Goal: Task Accomplishment & Management: Manage account settings

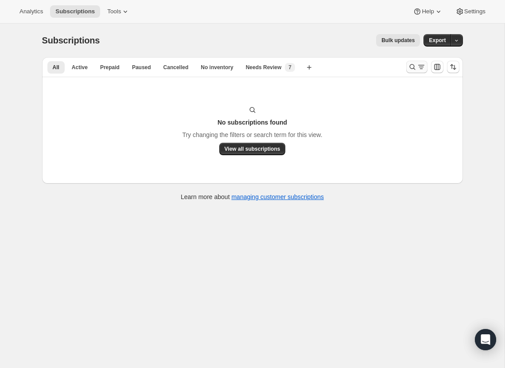
click at [408, 66] on icon "Search and filter results" at bounding box center [412, 66] width 9 height 9
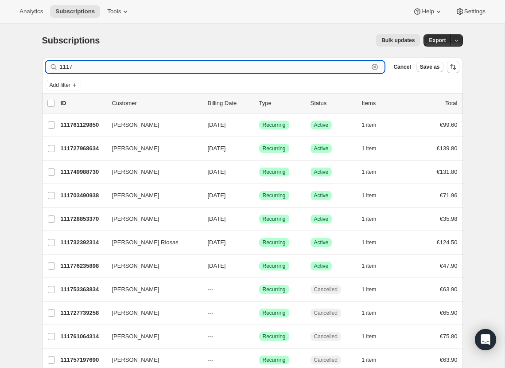
click at [97, 68] on input "1117" at bounding box center [214, 67] width 309 height 12
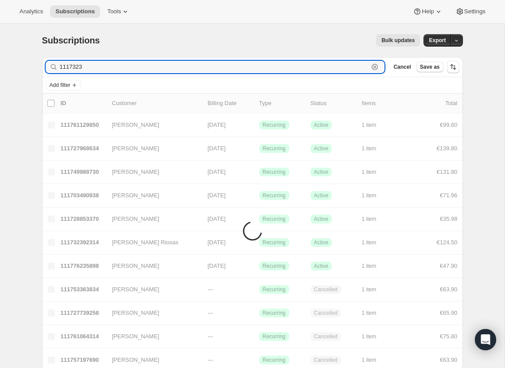
type input "1117323"
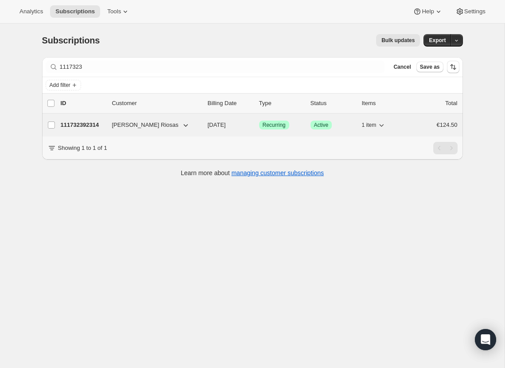
click at [125, 128] on div "111732392314 [PERSON_NAME] Riosas [DATE] Success Recurring Success Active 1 ite…" at bounding box center [259, 125] width 397 height 12
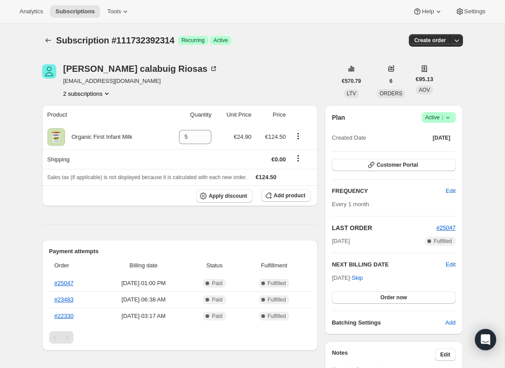
click at [103, 95] on button "2 subscriptions" at bounding box center [87, 93] width 48 height 9
click at [161, 86] on div "[PERSON_NAME] Riosas [EMAIL_ADDRESS][DOMAIN_NAME] 2 subscriptions" at bounding box center [140, 81] width 155 height 34
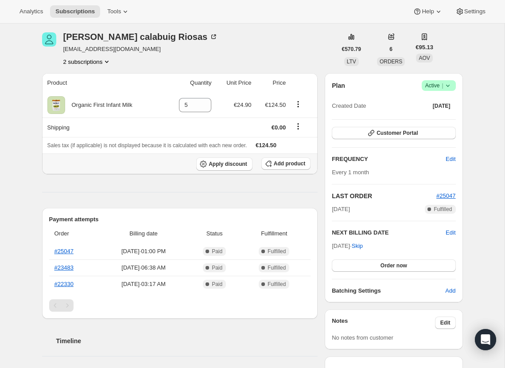
scroll to position [36, 0]
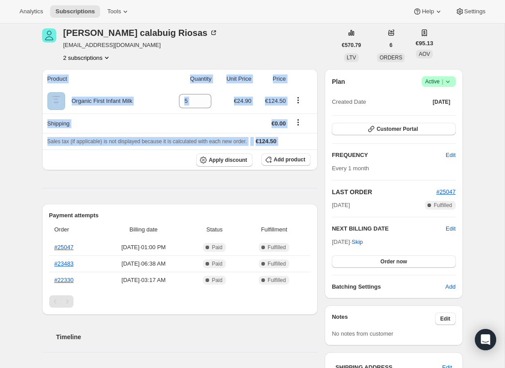
click at [200, 184] on div "Product Quantity Unit Price Price Organic First Infant Milk 5 €24.90 €124.50 Sh…" at bounding box center [180, 342] width 276 height 547
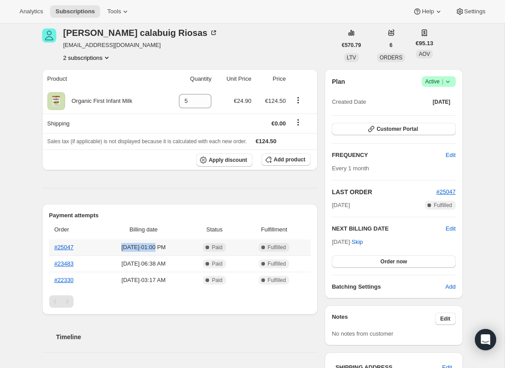
drag, startPoint x: 116, startPoint y: 247, endPoint x: 171, endPoint y: 247, distance: 55.4
click at [171, 247] on span "[DATE] · 01:00 PM" at bounding box center [143, 247] width 85 height 9
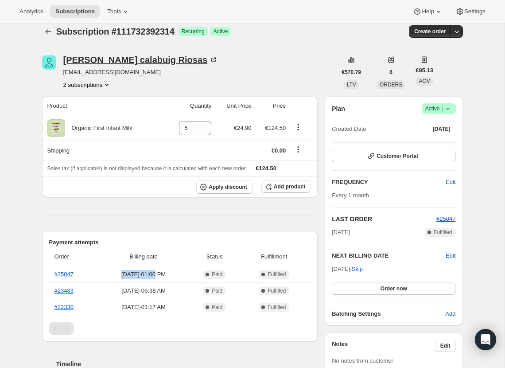
scroll to position [0, 0]
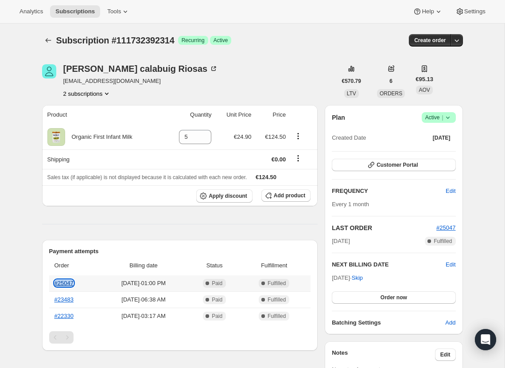
copy link "#25047"
click at [81, 99] on div "[PERSON_NAME] Riosas [EMAIL_ADDRESS][DOMAIN_NAME] 2 subscriptions €570.79 LTV 6…" at bounding box center [249, 351] width 428 height 602
click at [81, 97] on button "2 subscriptions" at bounding box center [87, 93] width 48 height 9
click at [82, 112] on span "107173413242" at bounding box center [74, 109] width 39 height 7
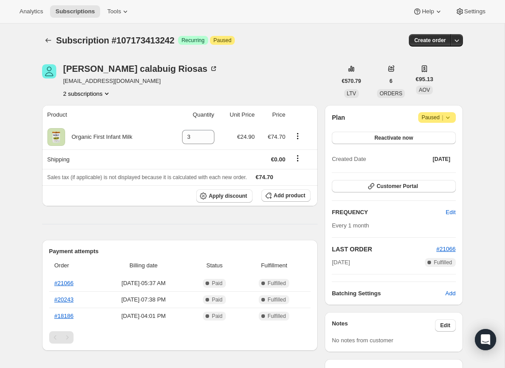
click at [98, 91] on button "2 subscriptions" at bounding box center [87, 93] width 48 height 9
click at [92, 124] on span "111732392314" at bounding box center [74, 124] width 39 height 7
